Goal: Information Seeking & Learning: Learn about a topic

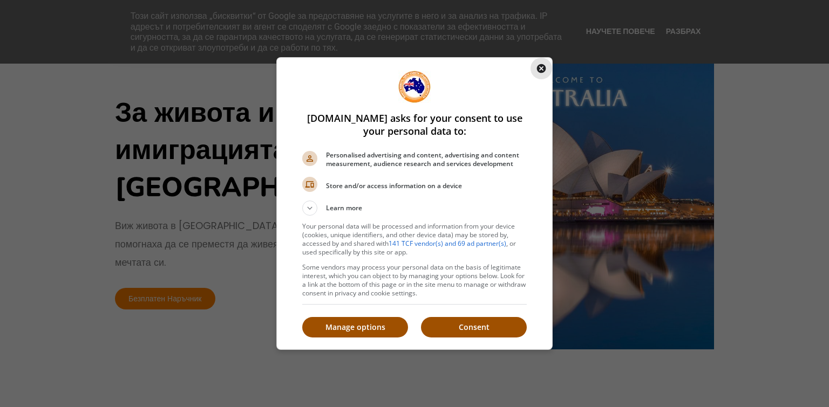
click at [537, 65] on icon "Close" at bounding box center [541, 68] width 9 height 9
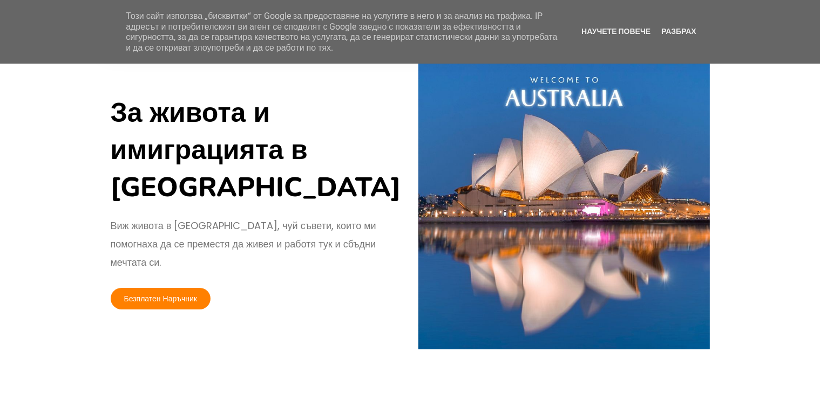
click at [673, 26] on div "Този сайт използва „бисквитки“ от Google за предоставяне на услугите в него и з…" at bounding box center [410, 31] width 820 height 53
click at [671, 29] on link "Разбрах" at bounding box center [679, 31] width 42 height 9
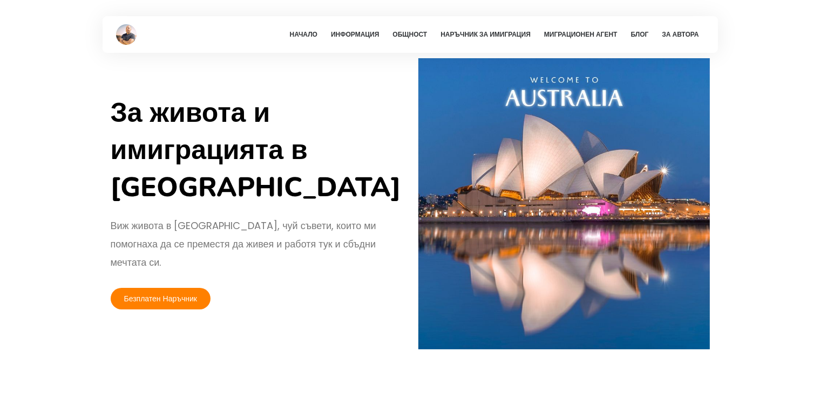
click at [366, 35] on link "Информация" at bounding box center [354, 34] width 59 height 37
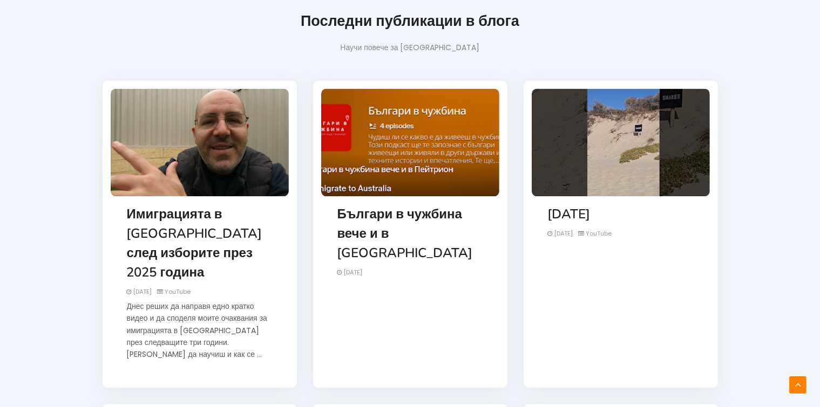
scroll to position [2470, 0]
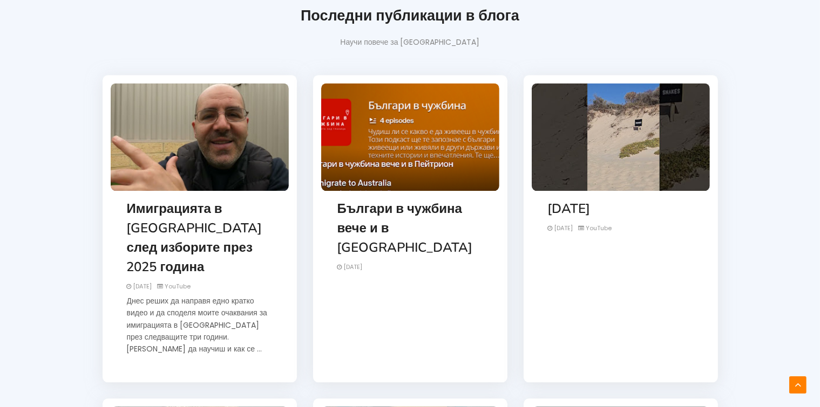
click at [179, 219] on link "Имиграцията в [GEOGRAPHIC_DATA] след изборите през 2025 година" at bounding box center [194, 238] width 135 height 76
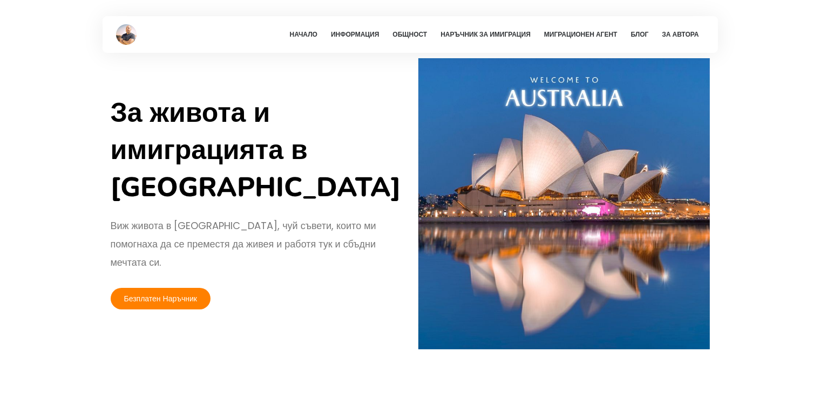
click at [340, 38] on link "Информация" at bounding box center [354, 34] width 59 height 37
click at [406, 36] on link "Общност" at bounding box center [409, 34] width 45 height 37
